Goal: Use online tool/utility

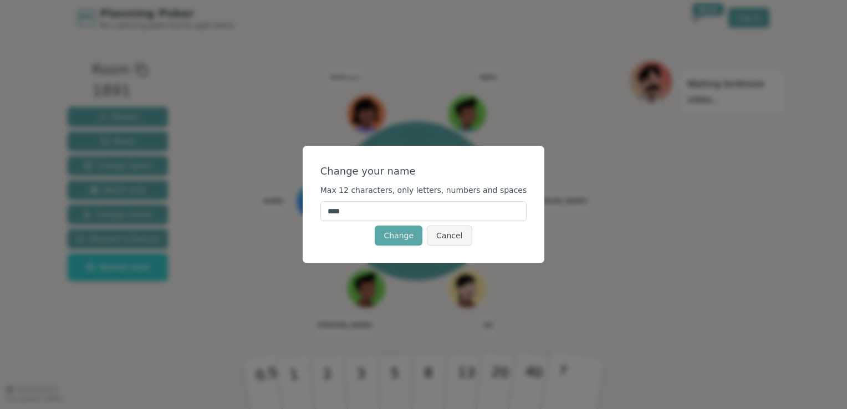
click at [369, 214] on input "****" at bounding box center [424, 211] width 207 height 20
type input "********"
click at [407, 234] on button "Change" at bounding box center [399, 236] width 48 height 20
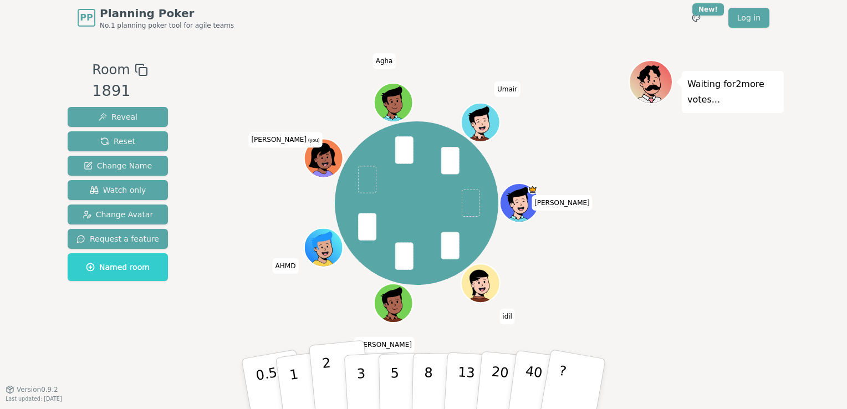
click at [322, 369] on button "2" at bounding box center [340, 385] width 63 height 88
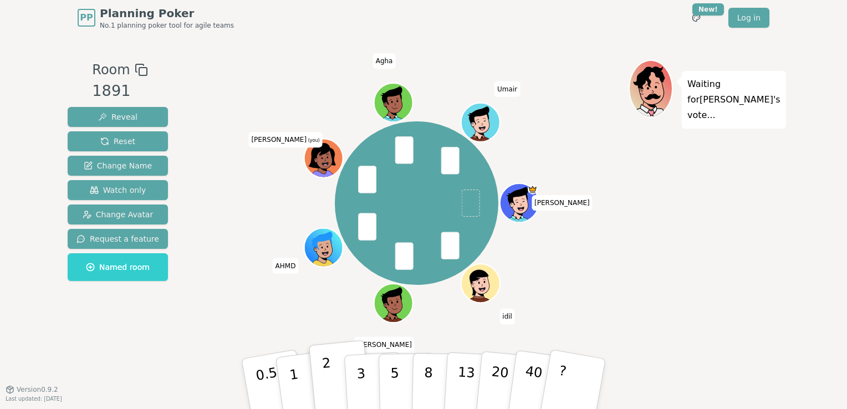
drag, startPoint x: 322, startPoint y: 369, endPoint x: 325, endPoint y: 376, distance: 7.4
click at [325, 376] on button "2" at bounding box center [340, 385] width 63 height 88
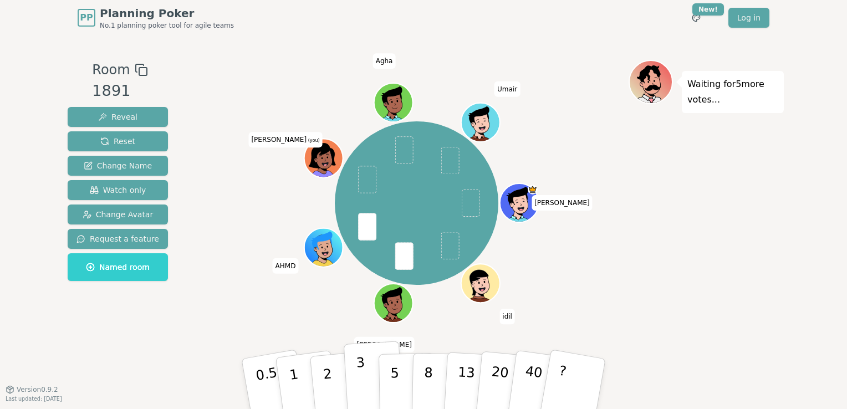
click at [363, 373] on p "3" at bounding box center [362, 385] width 12 height 60
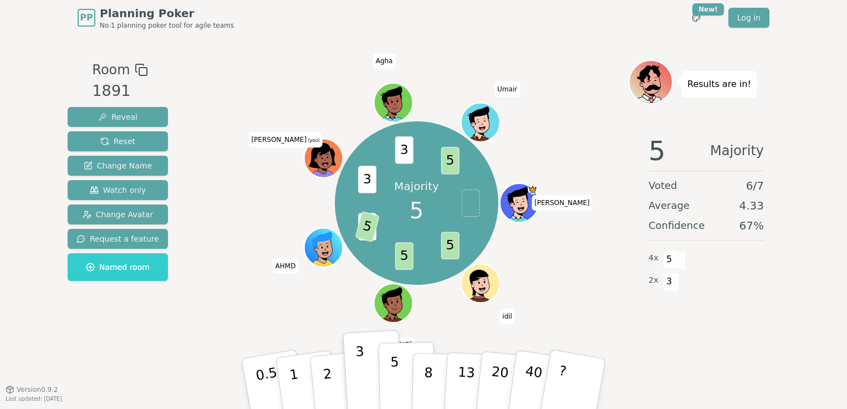
click at [395, 370] on p "5" at bounding box center [394, 384] width 9 height 60
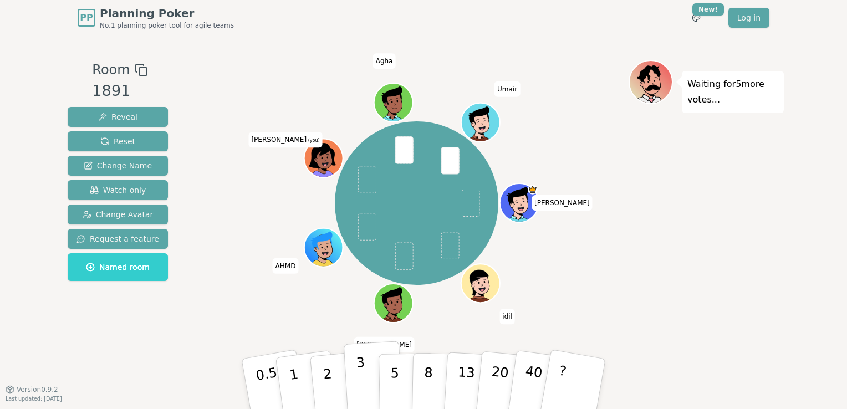
click at [360, 367] on p "3" at bounding box center [362, 385] width 12 height 60
click at [297, 366] on button "1" at bounding box center [307, 384] width 66 height 90
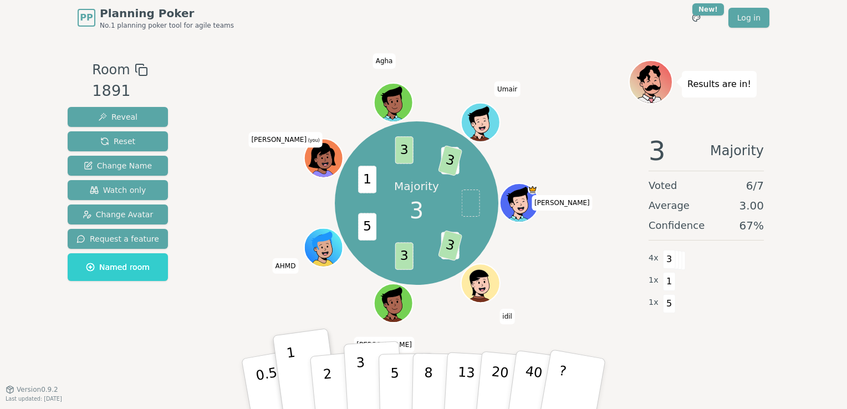
click at [363, 361] on button "3" at bounding box center [374, 384] width 60 height 87
